Goal: Register for event/course: Register for event/course

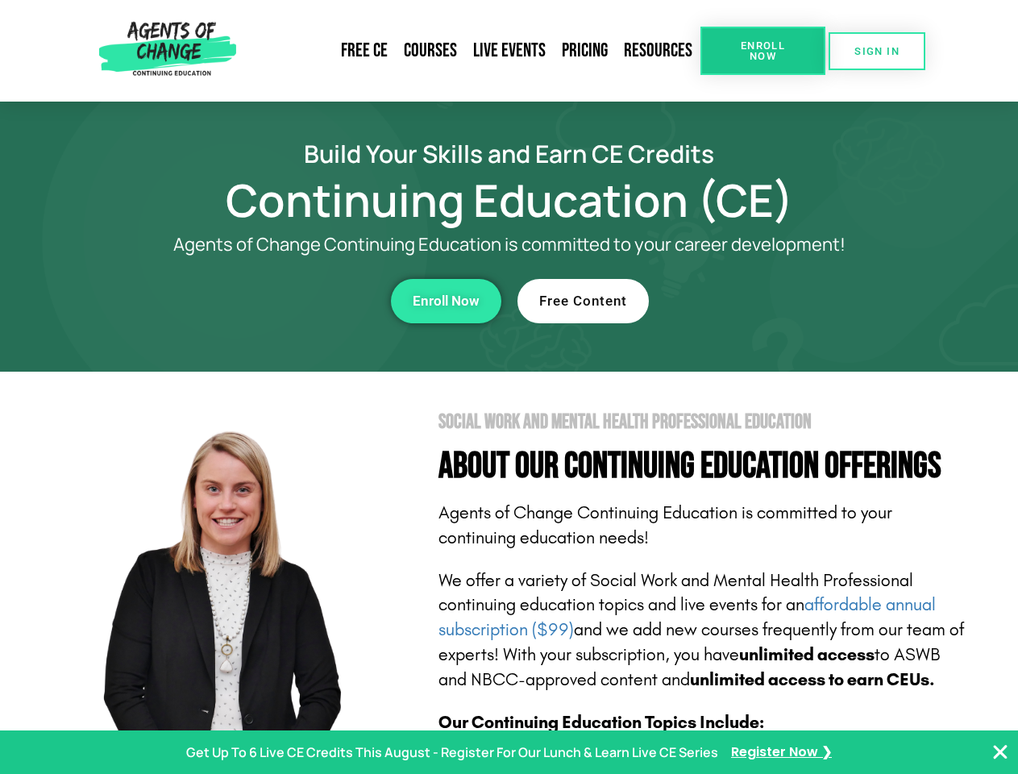
click at [509, 387] on section "Social Work and Mental Health Professional Education About Our Continuing Educa…" at bounding box center [509, 710] width 1018 height 677
click at [763, 51] on span "Enroll Now" at bounding box center [763, 50] width 73 height 21
click at [877, 51] on span "SIGN IN" at bounding box center [877, 51] width 45 height 10
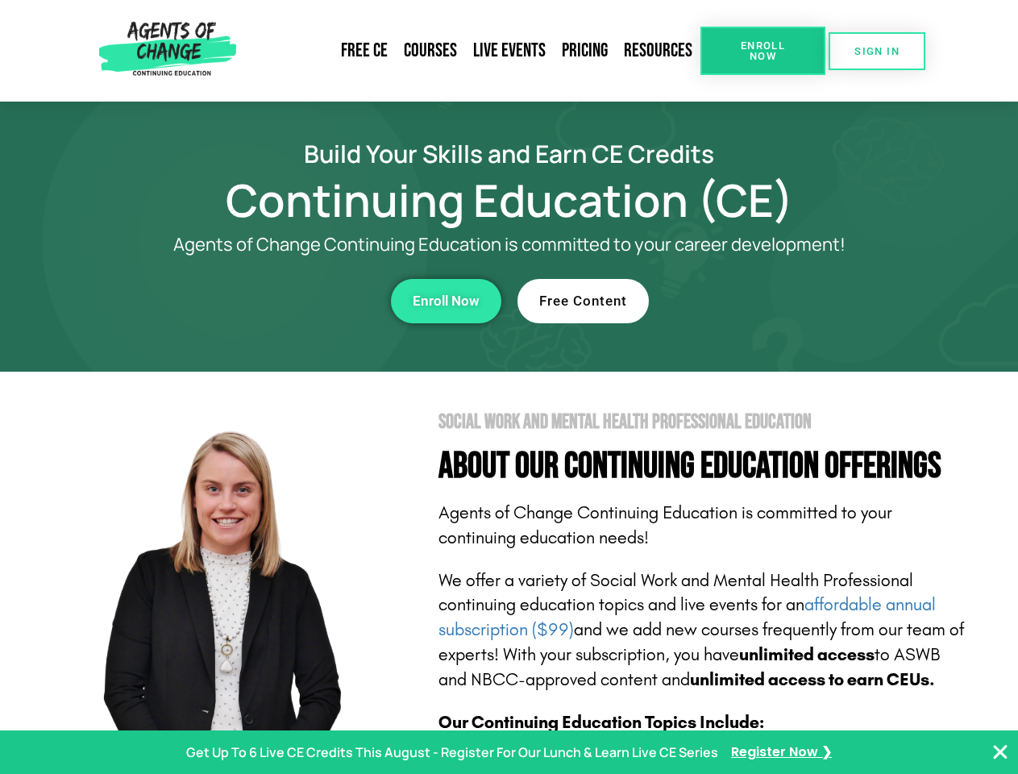
click at [280, 301] on div "Enroll Now" at bounding box center [280, 301] width 444 height 44
click at [446, 301] on span "Enroll Now" at bounding box center [446, 301] width 67 height 14
click at [739, 301] on div "Free Content" at bounding box center [740, 301] width 444 height 44
